Goal: Task Accomplishment & Management: Manage account settings

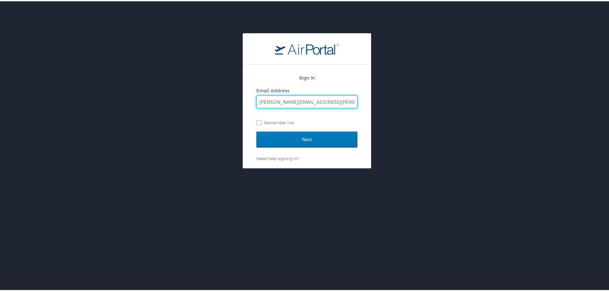
type input "megan.droubay@imail.org"
click at [256, 130] on input "Next" at bounding box center [306, 138] width 101 height 16
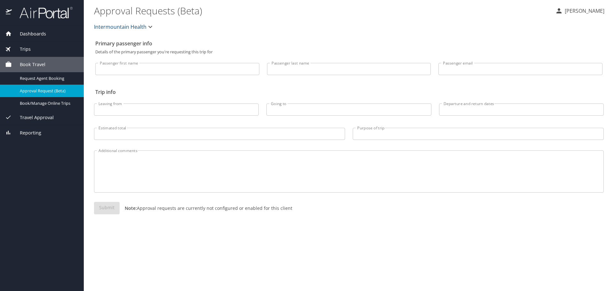
click at [304, 11] on p "Megan Droubay" at bounding box center [583, 11] width 42 height 8
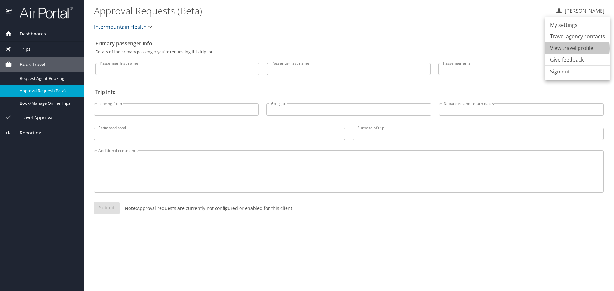
click at [304, 48] on li "View travel profile" at bounding box center [577, 48] width 65 height 12
